Goal: Transaction & Acquisition: Obtain resource

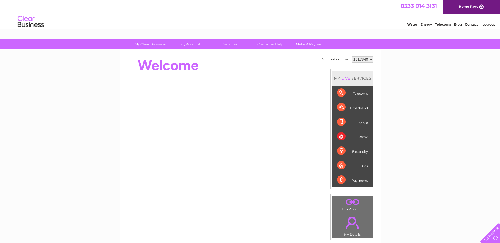
click at [371, 60] on select "1017840 1018692 1054771 1066257" at bounding box center [362, 59] width 22 height 6
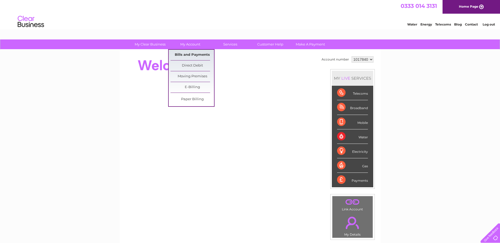
click at [194, 53] on link "Bills and Payments" at bounding box center [191, 55] width 43 height 11
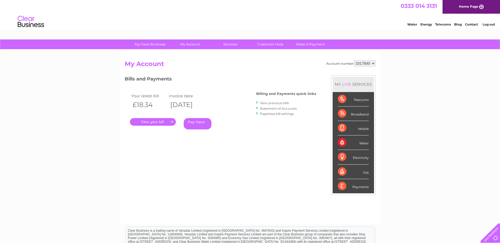
click at [373, 64] on select "1017840 1018692 1054771 1066257" at bounding box center [364, 63] width 22 height 6
select select "1018692"
click at [353, 60] on select "1017840 1018692 1054771 1066257" at bounding box center [364, 63] width 22 height 6
select select "1054771"
click at [353, 60] on select "1017840 1018692 1054771 1066257" at bounding box center [364, 63] width 22 height 6
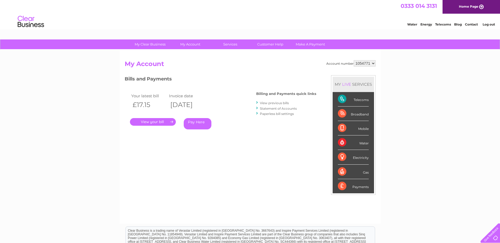
click at [374, 63] on select "1017840 1018692 1054771 1066257" at bounding box center [364, 63] width 22 height 6
select select "1066257"
click at [353, 60] on select "1017840 1018692 1054771 1066257" at bounding box center [364, 63] width 22 height 6
click at [278, 103] on link "View previous bills" at bounding box center [274, 103] width 29 height 4
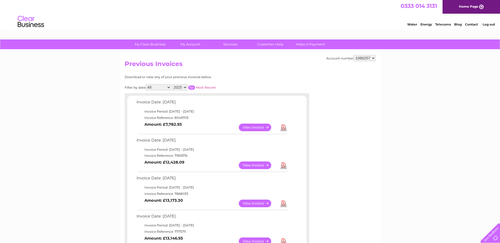
click at [254, 167] on link "View" at bounding box center [258, 166] width 39 height 8
click at [283, 164] on link "Download" at bounding box center [283, 166] width 7 height 8
